Goal: Information Seeking & Learning: Learn about a topic

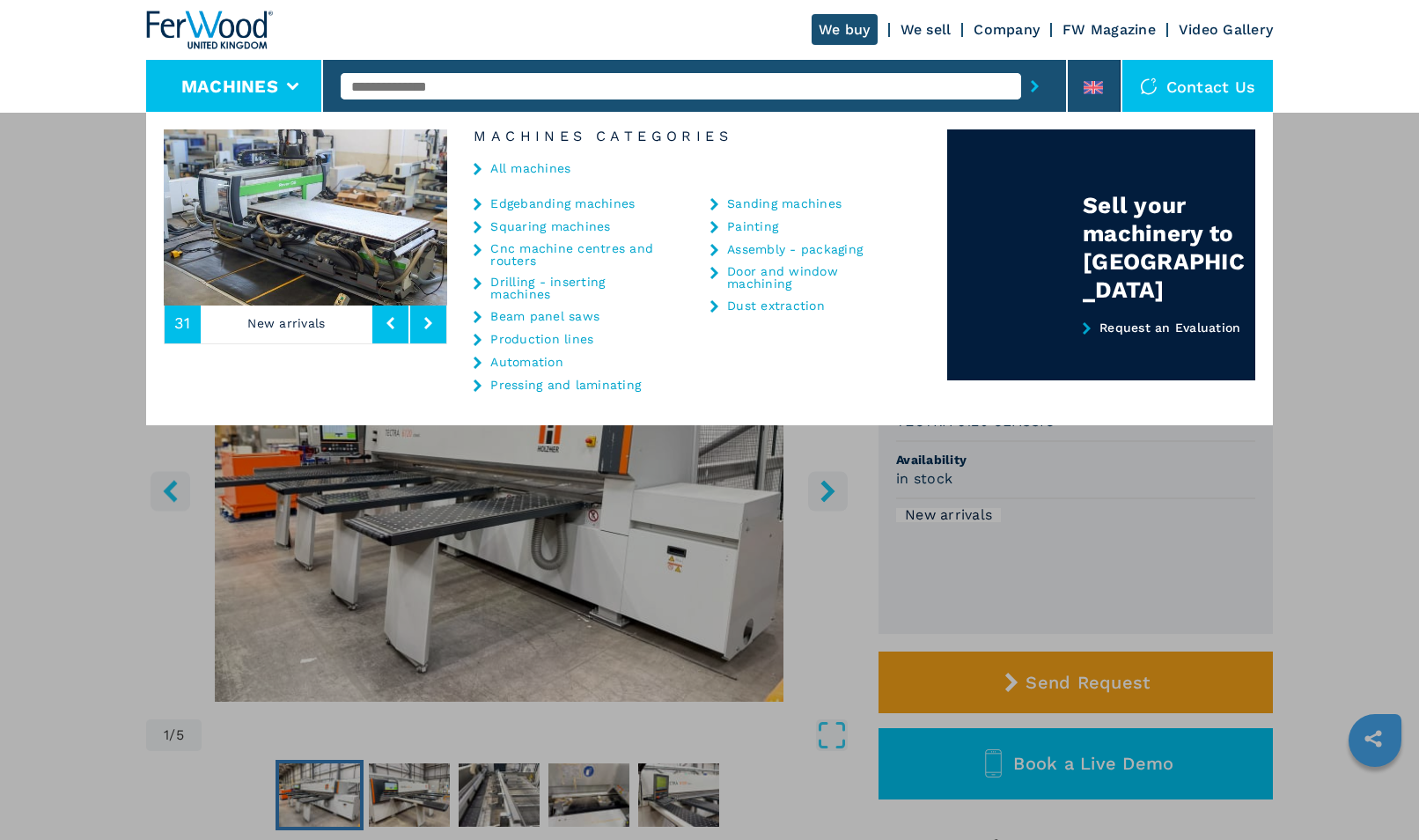
click at [533, 310] on link "Beam panel saws" at bounding box center [545, 316] width 109 height 12
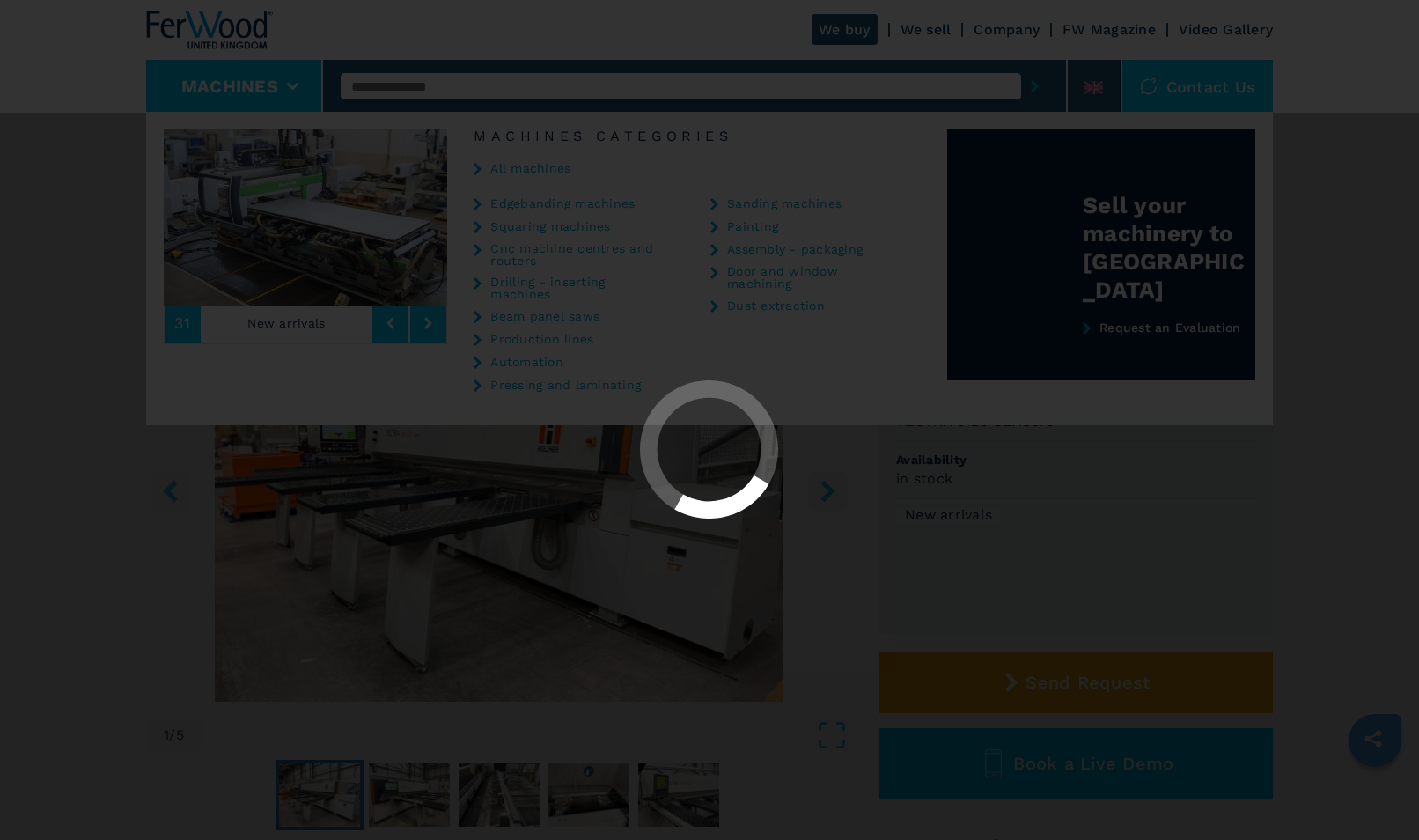
click at [533, 310] on div at bounding box center [710, 420] width 1419 height 840
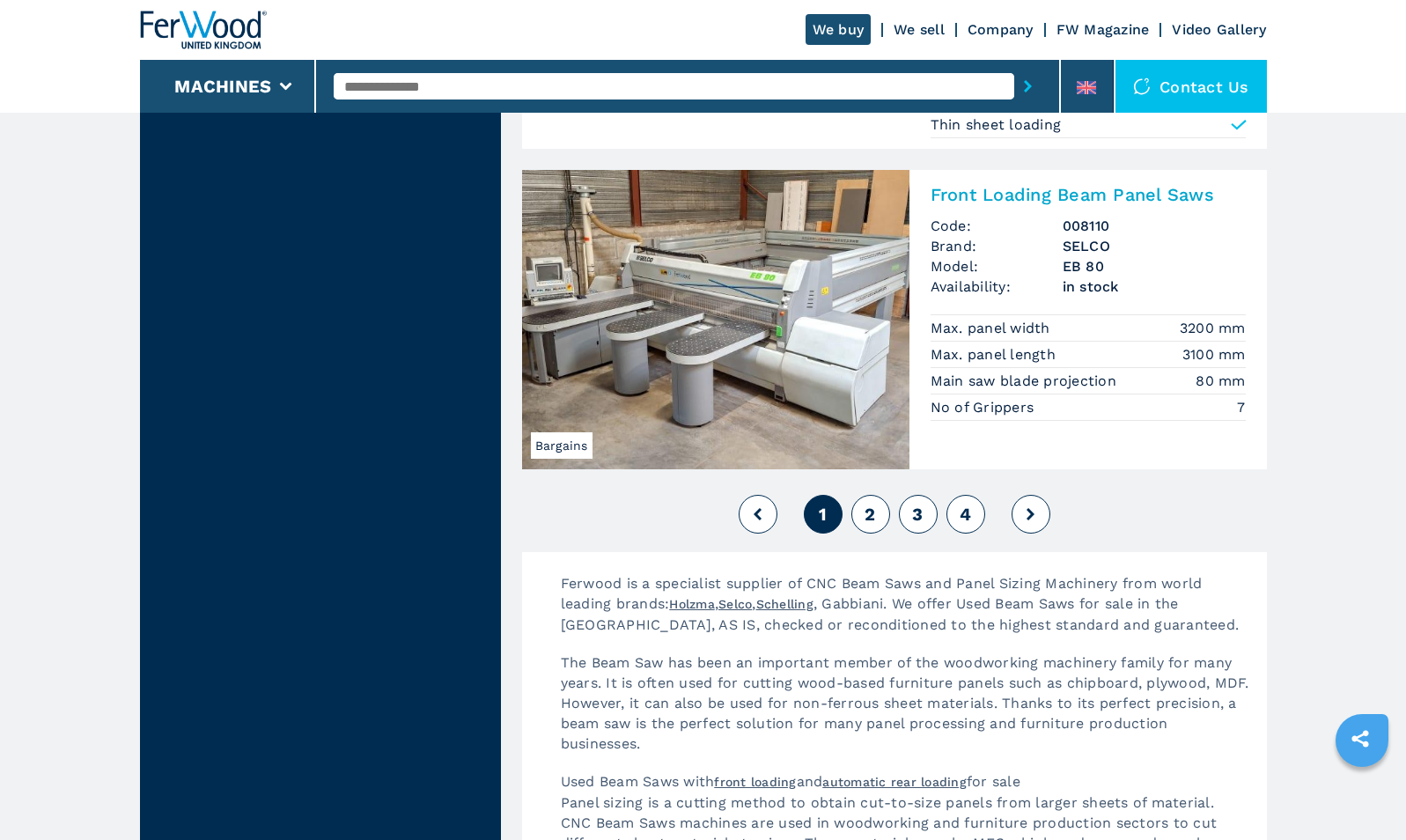
scroll to position [3931, 0]
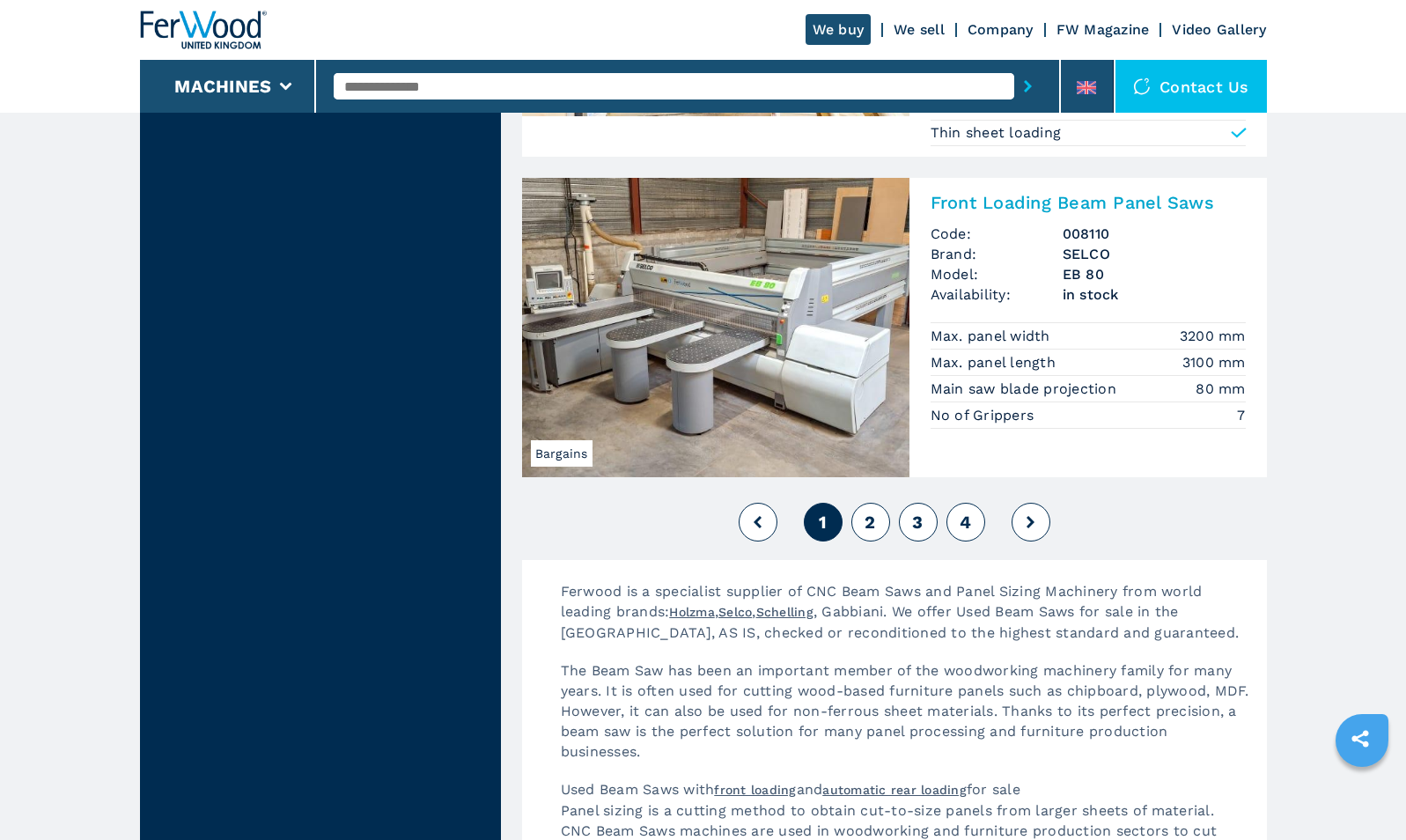
click at [1035, 533] on button at bounding box center [1031, 522] width 39 height 39
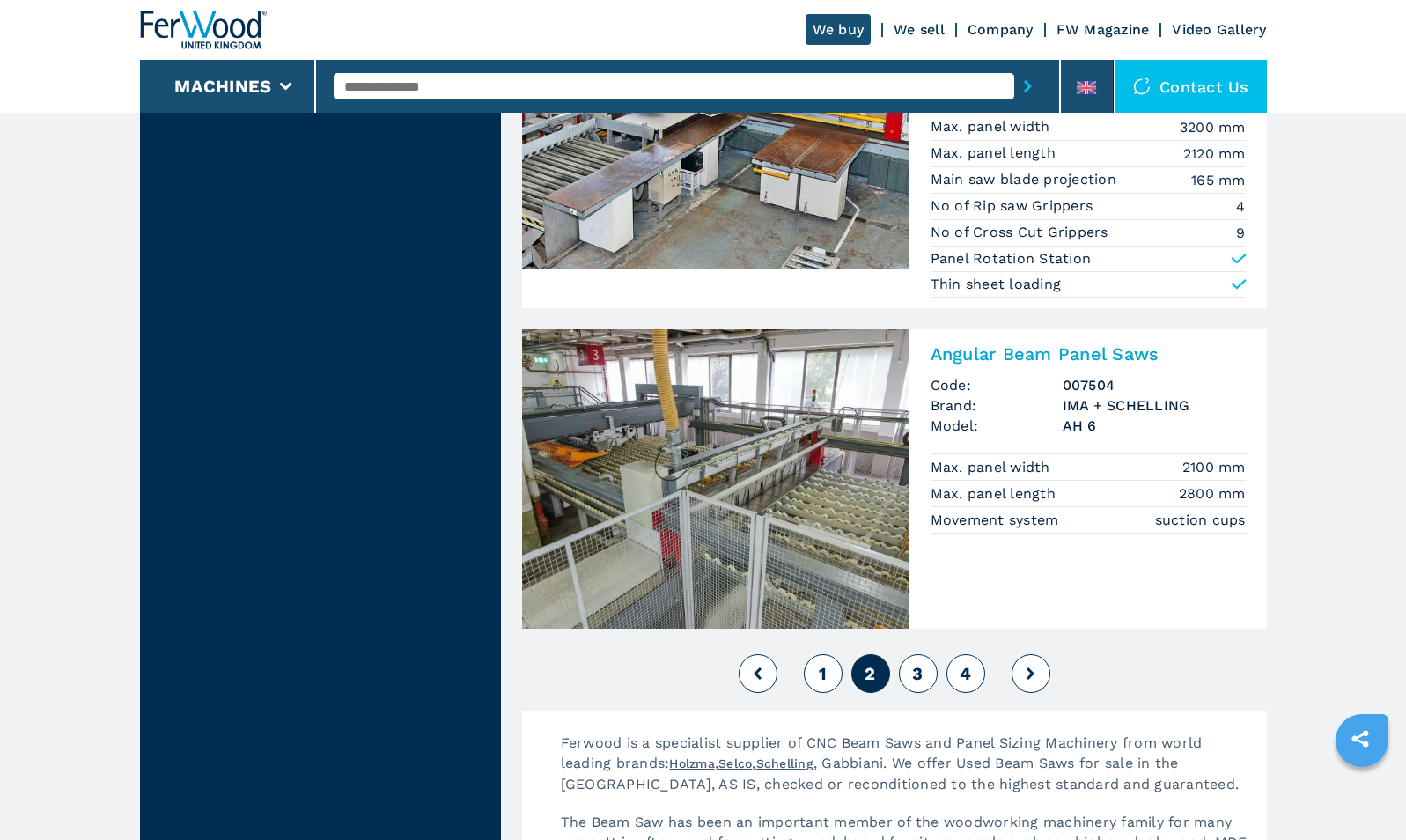
scroll to position [3775, 0]
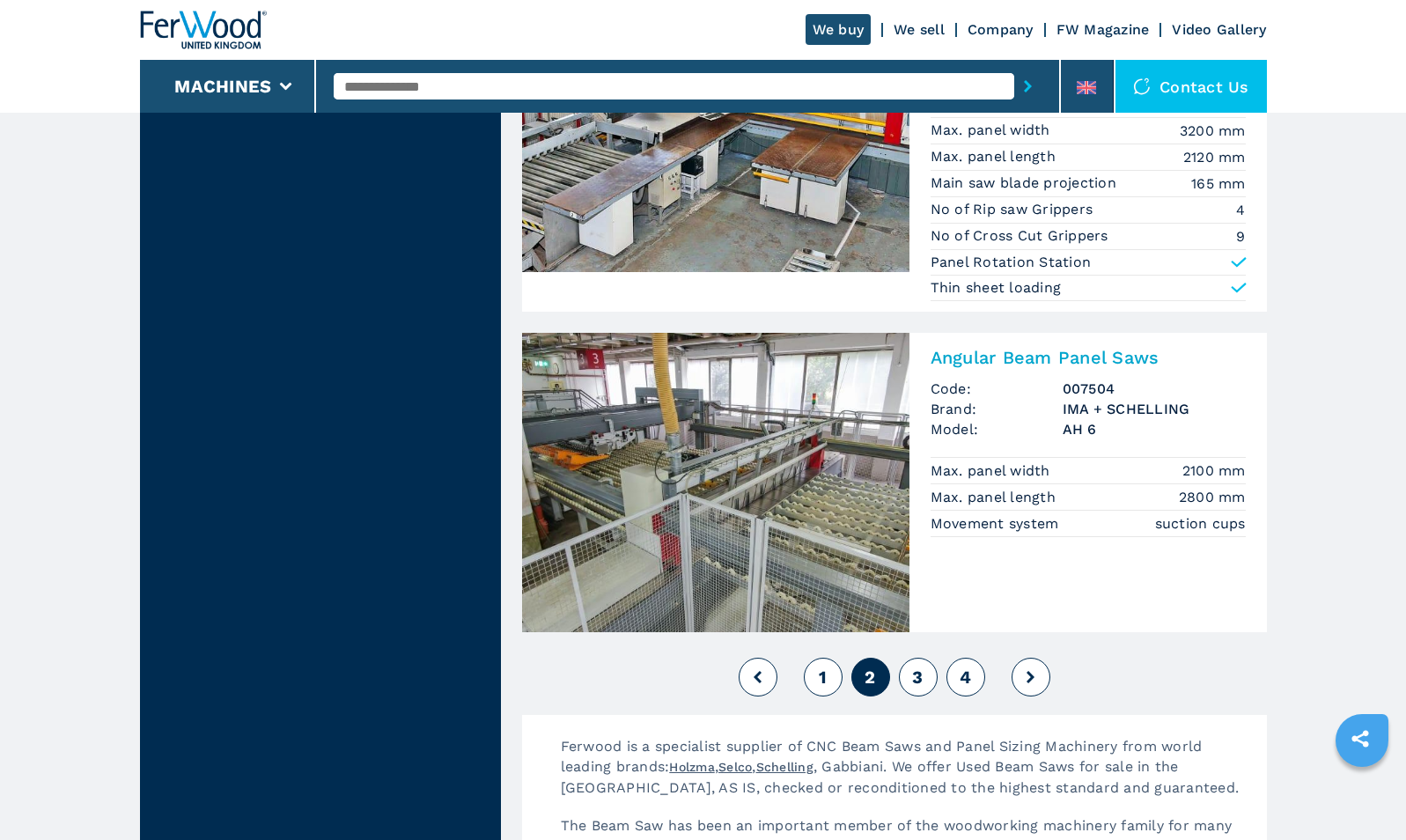
click at [1029, 672] on icon at bounding box center [1030, 676] width 8 height 12
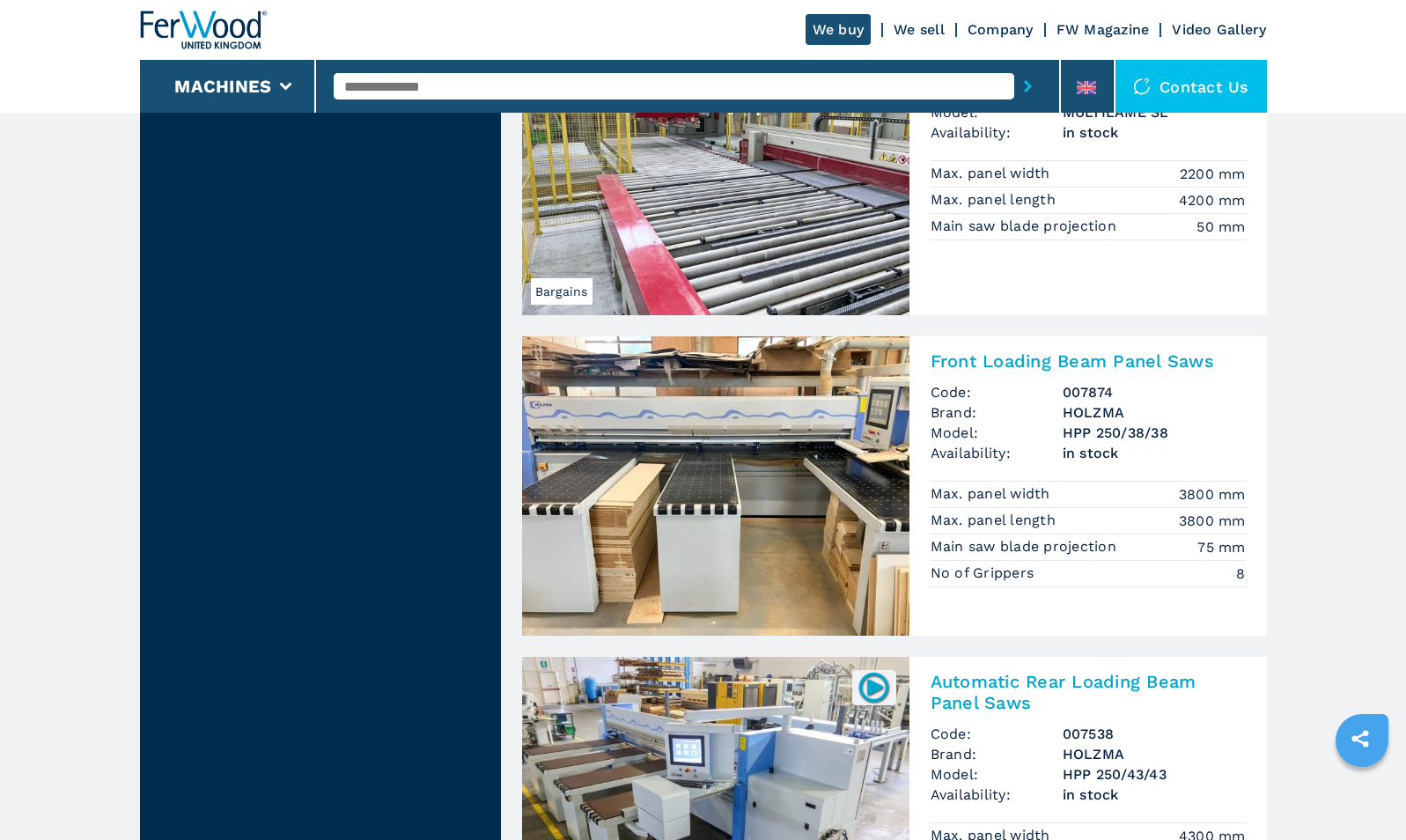
scroll to position [3806, 0]
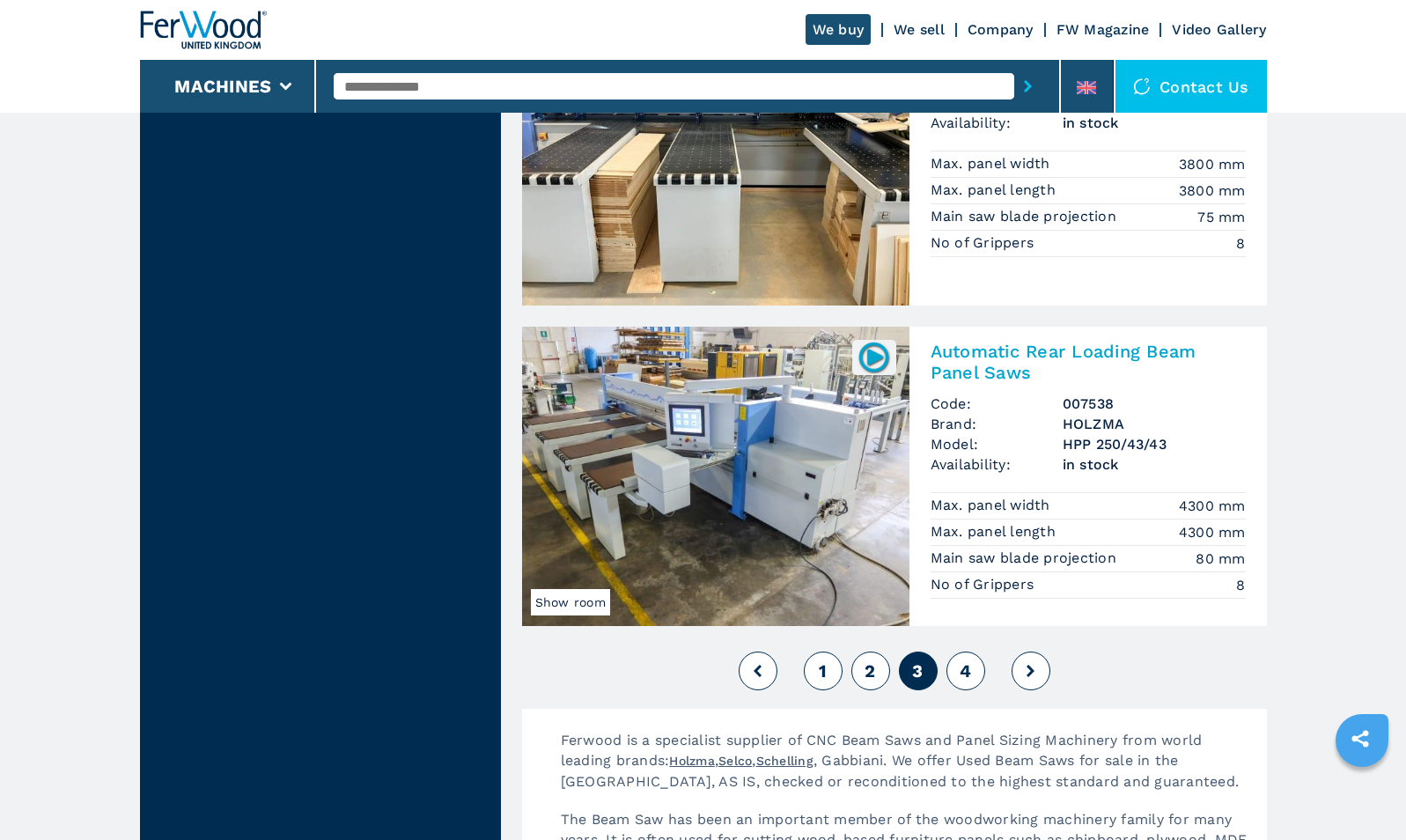
click at [1030, 670] on icon at bounding box center [1030, 671] width 8 height 12
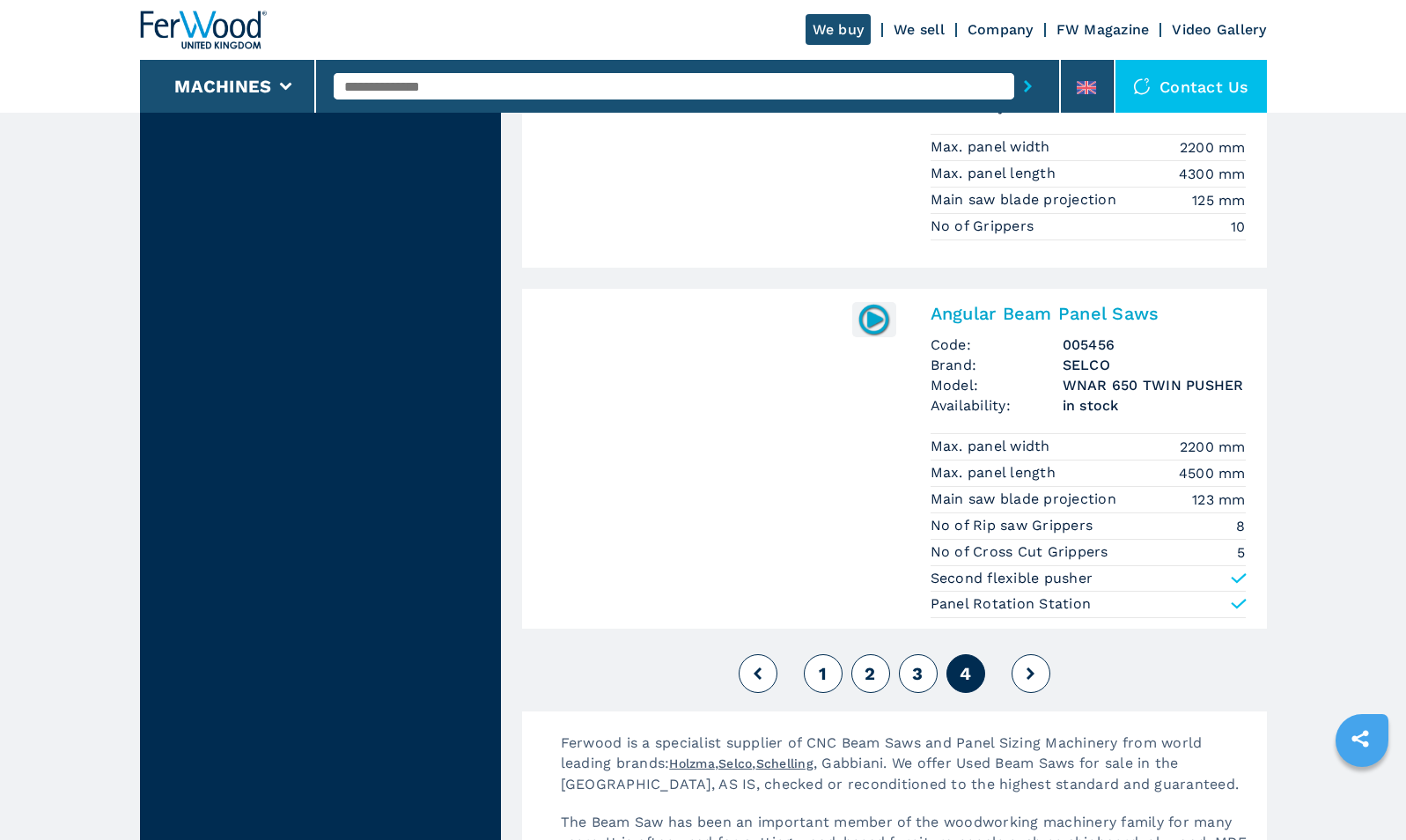
scroll to position [3116, 0]
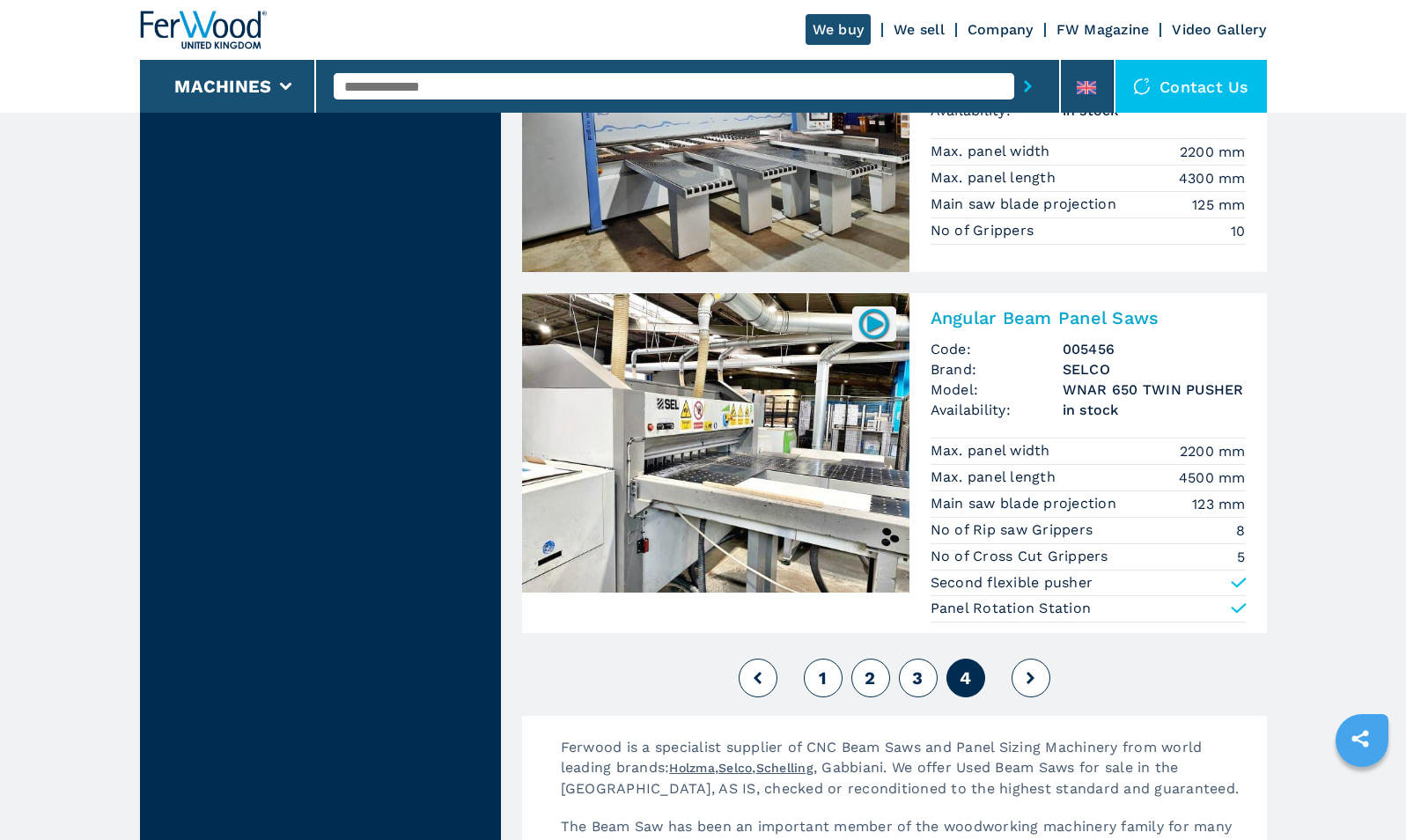
click at [1033, 680] on icon at bounding box center [1030, 677] width 8 height 12
click at [1042, 679] on button at bounding box center [1031, 678] width 39 height 39
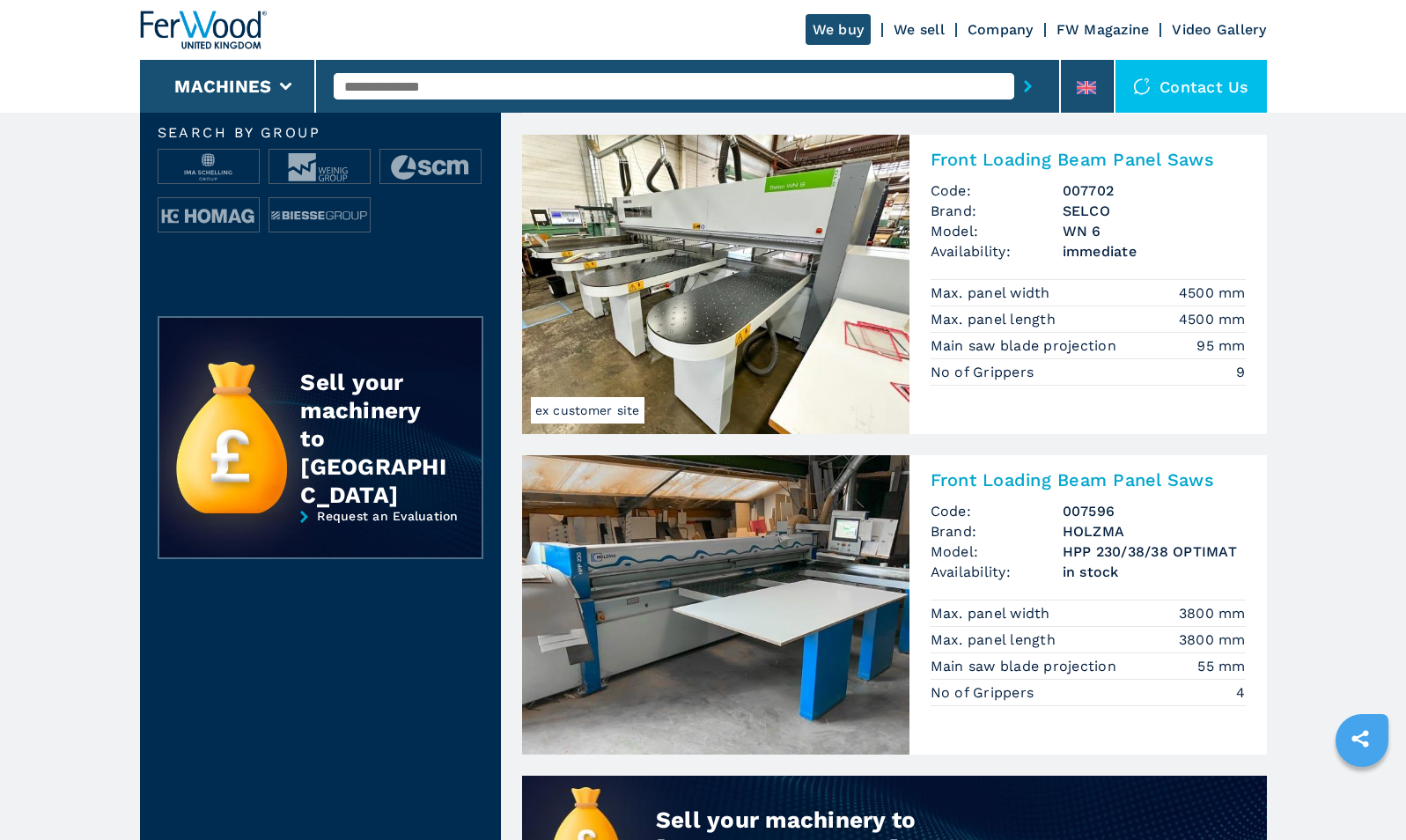
scroll to position [0, 0]
